Goal: Navigation & Orientation: Find specific page/section

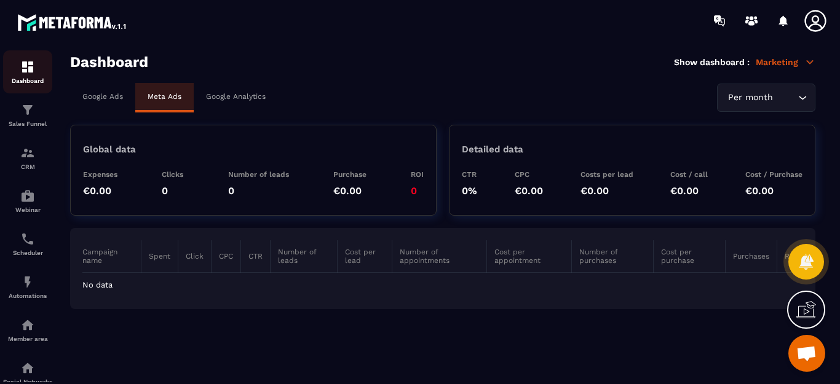
click at [33, 68] on img at bounding box center [27, 67] width 15 height 15
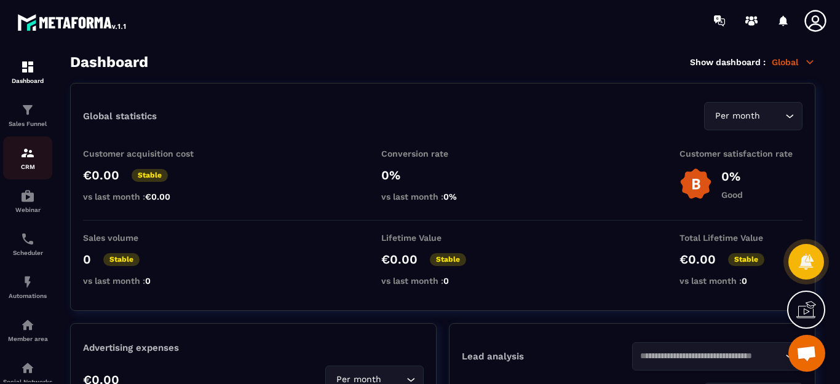
click at [30, 158] on img at bounding box center [27, 153] width 15 height 15
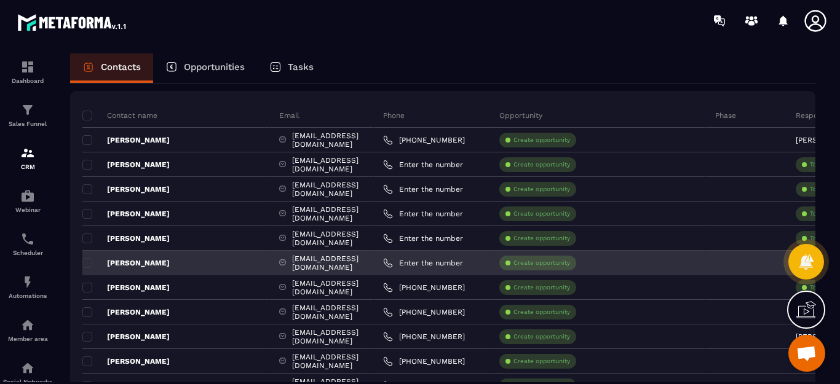
scroll to position [123, 0]
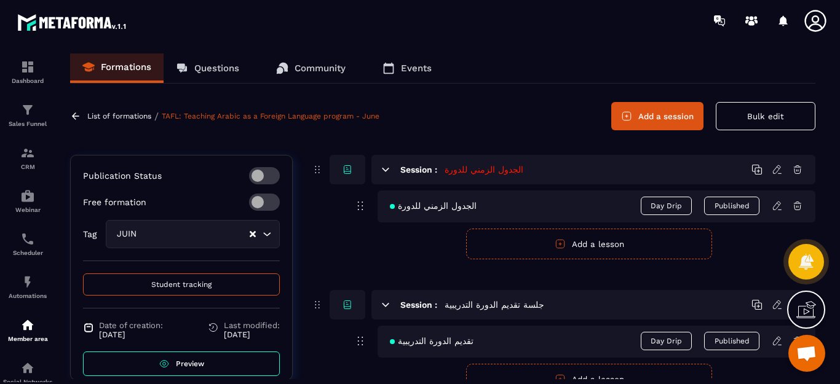
click at [208, 352] on link "Preview" at bounding box center [181, 364] width 197 height 25
